Goal: Task Accomplishment & Management: Manage account settings

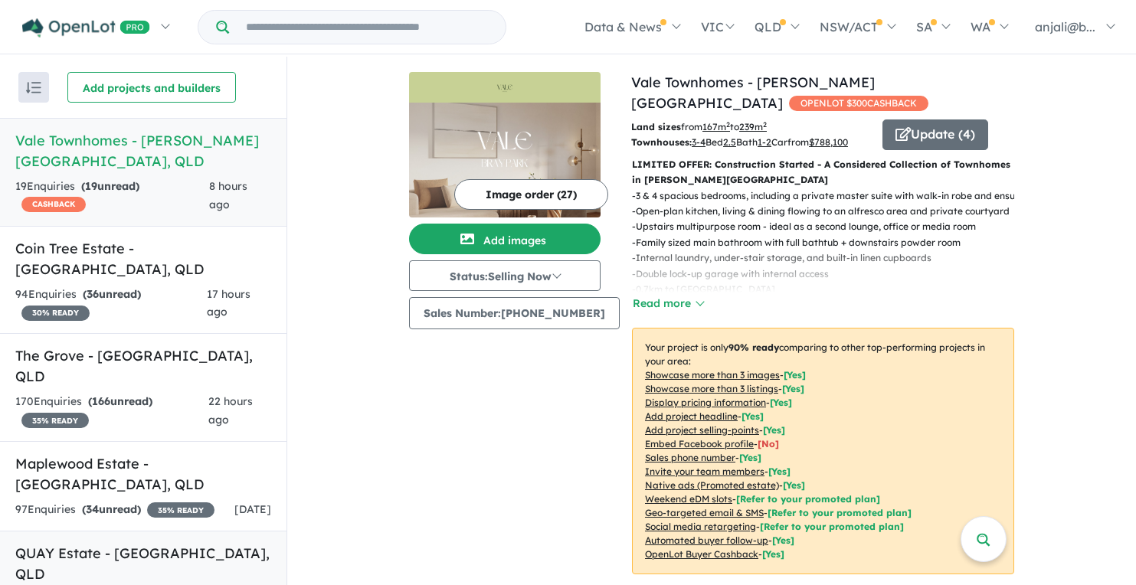
click at [70, 543] on h5 "QUAY Estate - [GEOGRAPHIC_DATA] , [GEOGRAPHIC_DATA]" at bounding box center [143, 563] width 256 height 41
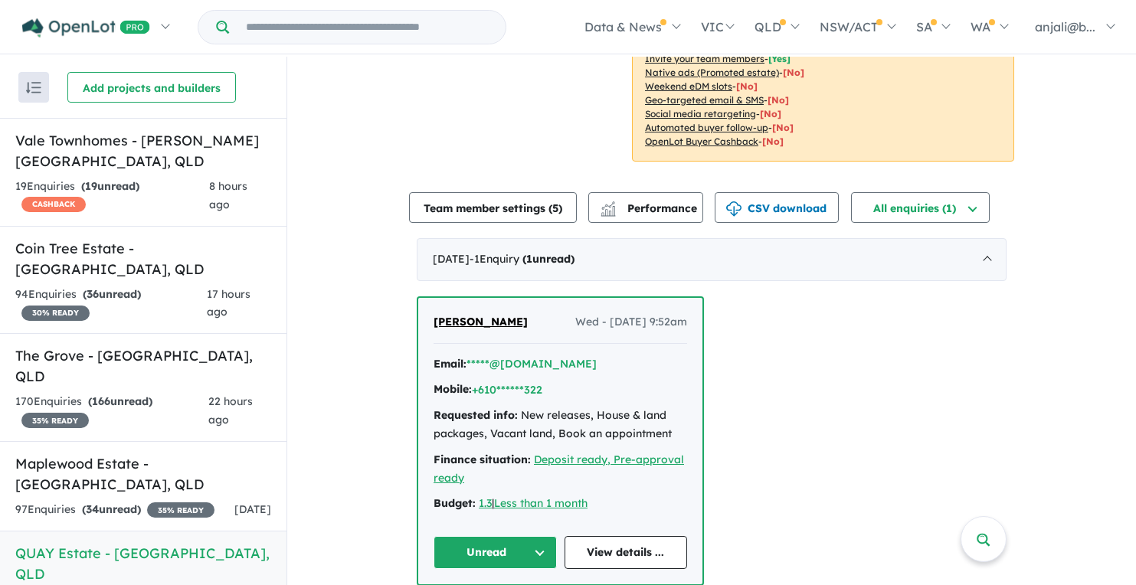
scroll to position [388, 0]
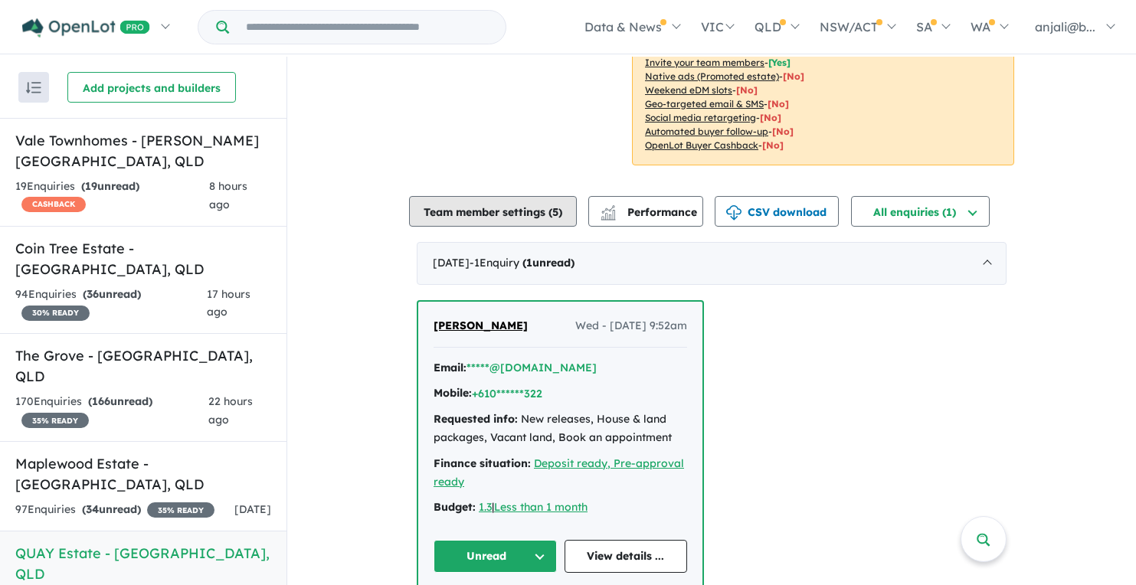
click at [499, 212] on button "Team member settings ( 5 )" at bounding box center [493, 211] width 168 height 31
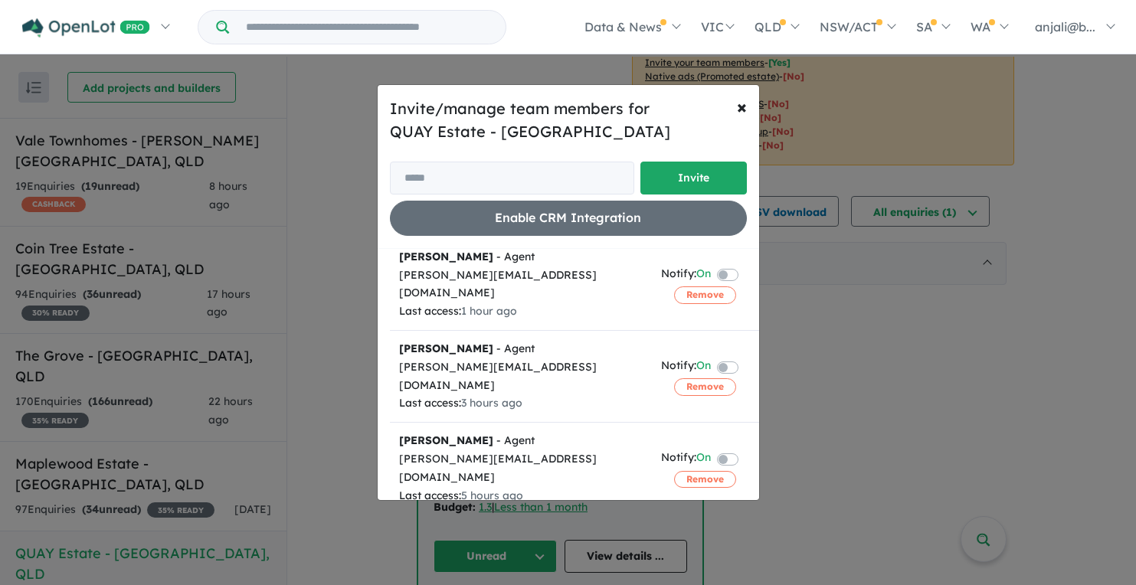
scroll to position [168, 0]
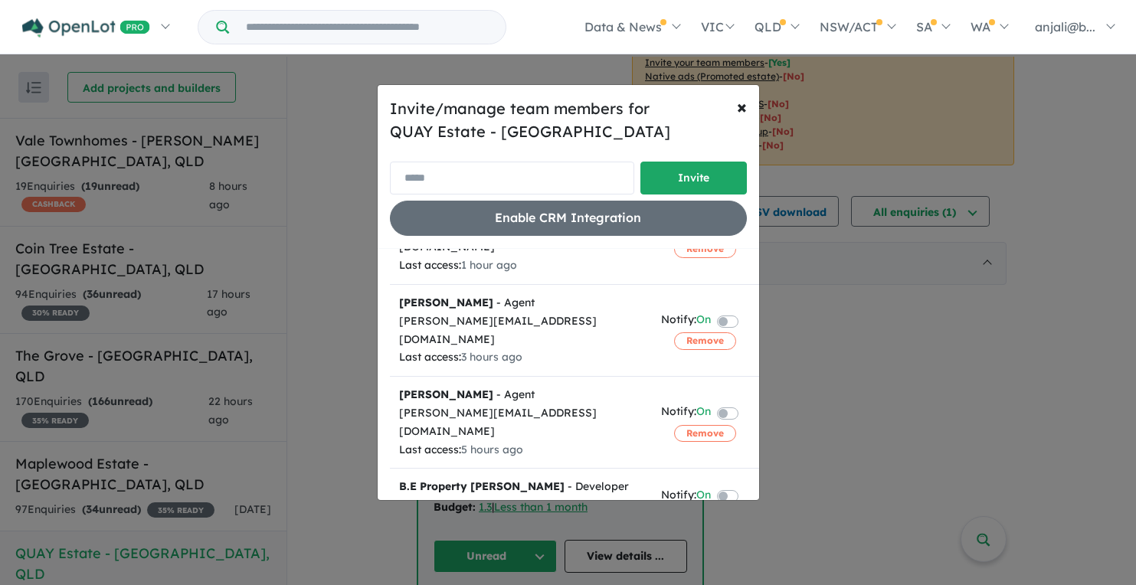
click at [513, 182] on input "email" at bounding box center [512, 178] width 244 height 33
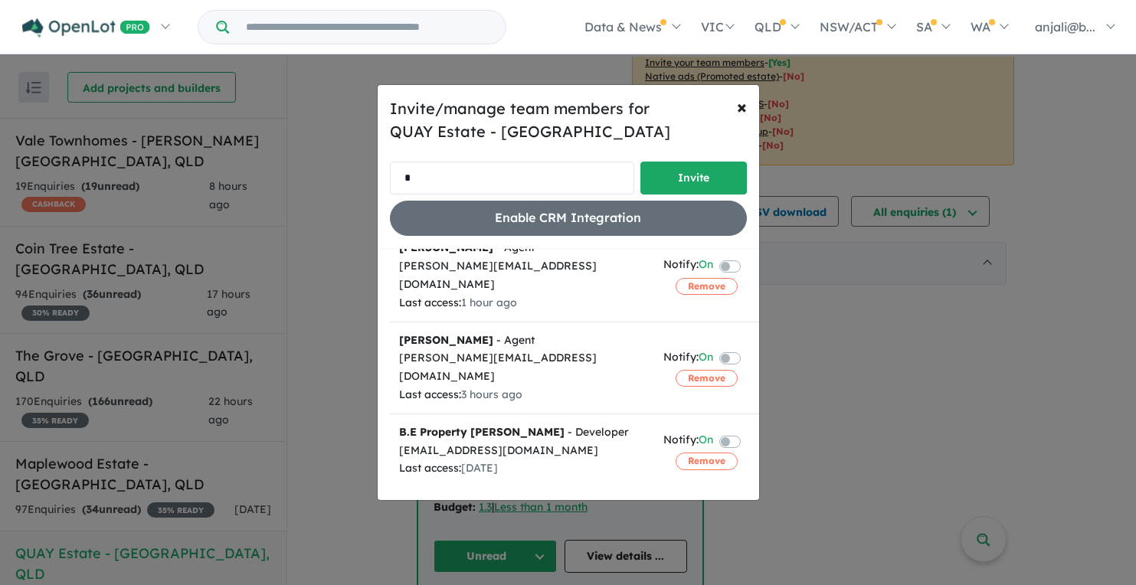
scroll to position [20, 0]
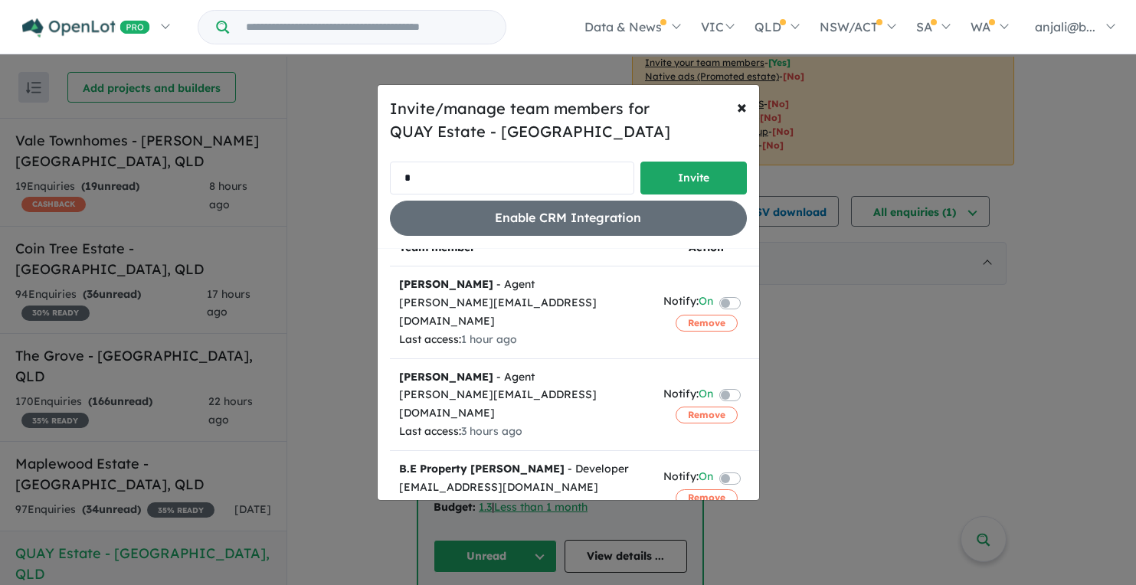
type input "**********"
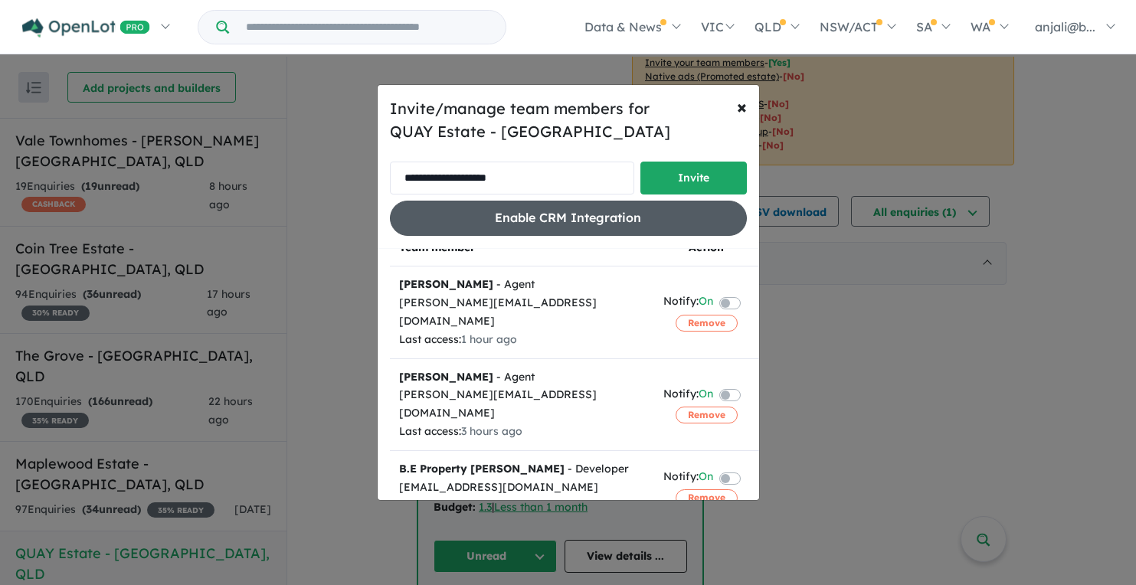
scroll to position [0, 0]
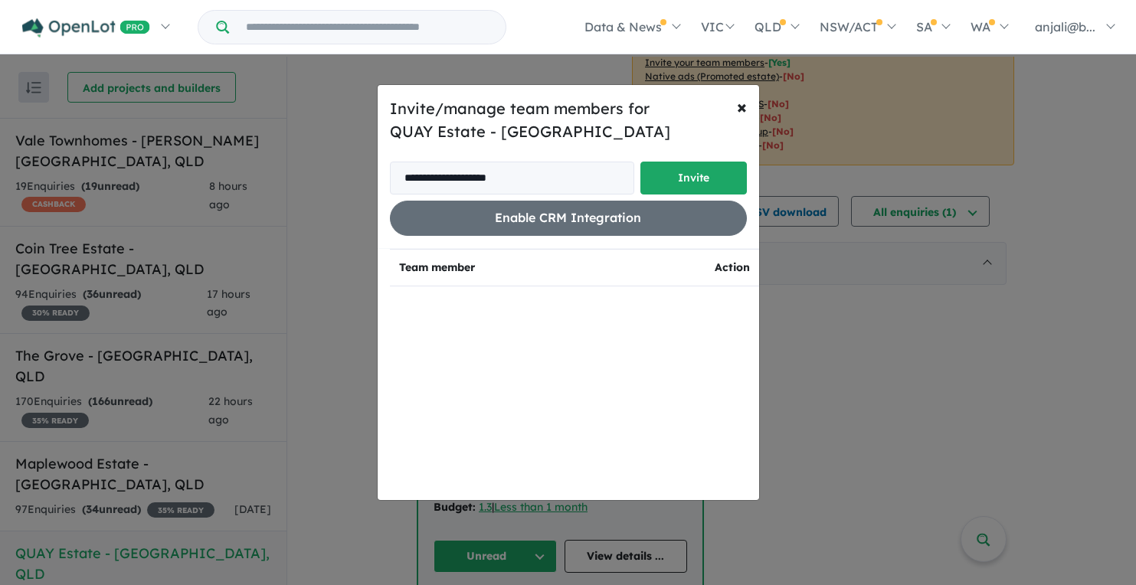
click at [756, 143] on div "**********" at bounding box center [569, 166] width 382 height 163
click at [728, 162] on button "Invite" at bounding box center [694, 178] width 107 height 33
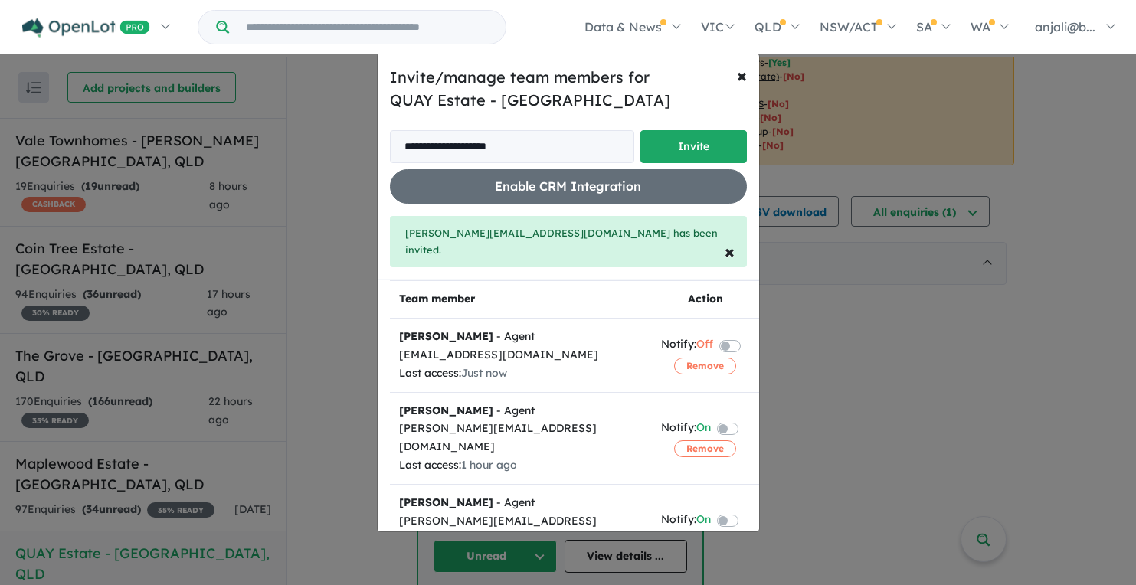
click at [725, 419] on div at bounding box center [732, 429] width 31 height 21
click at [745, 419] on label at bounding box center [746, 428] width 3 height 18
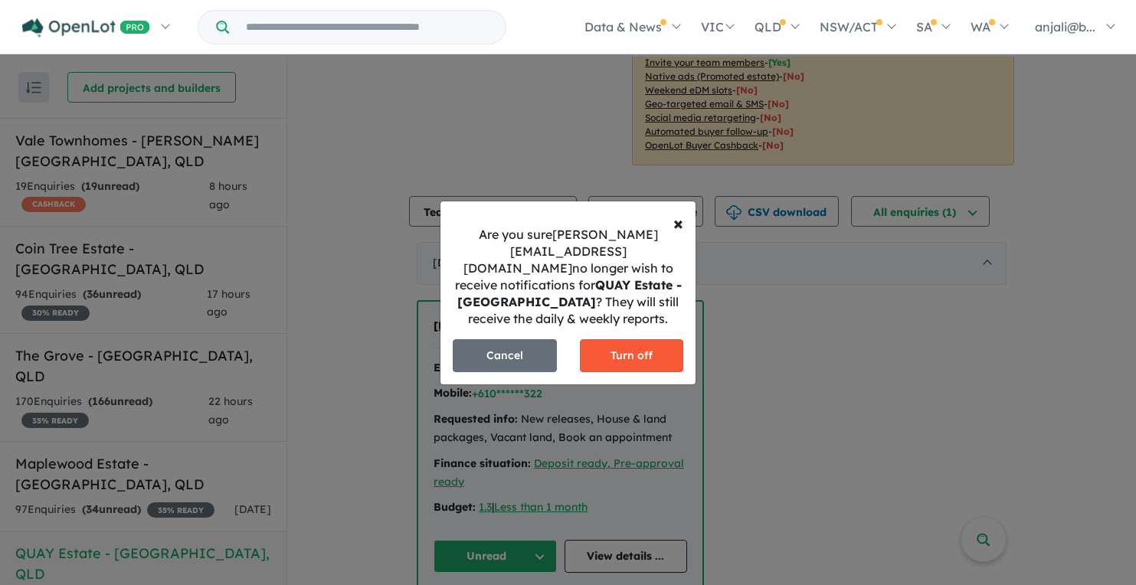
click at [644, 339] on button "Turn off" at bounding box center [632, 355] width 104 height 33
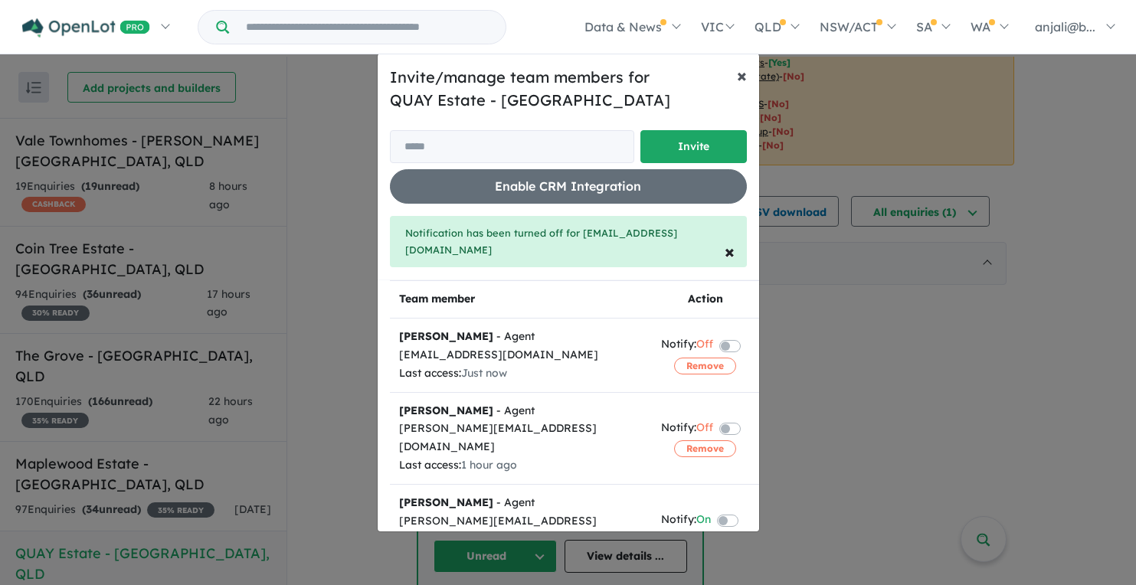
click at [731, 78] on button "× Close" at bounding box center [742, 75] width 34 height 43
